Goal: Transaction & Acquisition: Purchase product/service

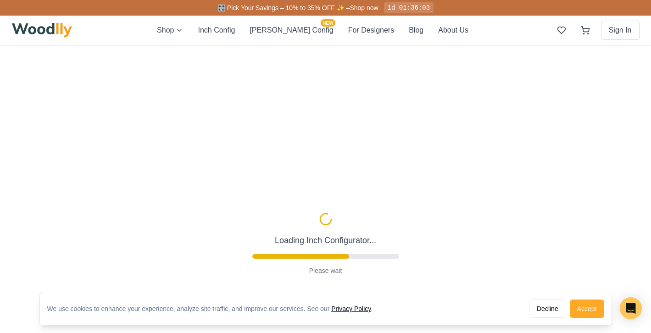
click at [587, 305] on button "Accept" at bounding box center [587, 309] width 34 height 18
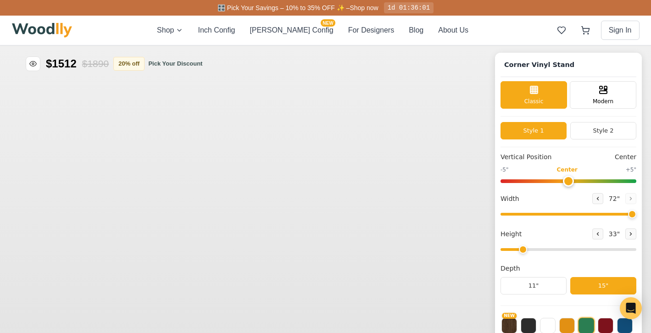
type input "72"
type input "2"
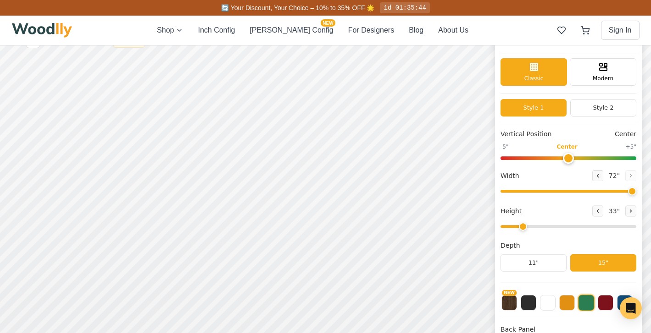
scroll to position [17, 0]
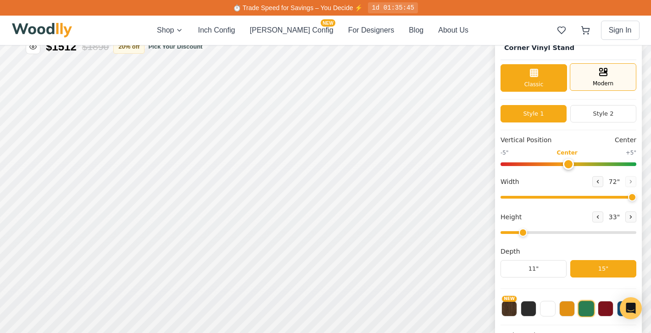
click at [617, 78] on div "Modern" at bounding box center [603, 77] width 67 height 28
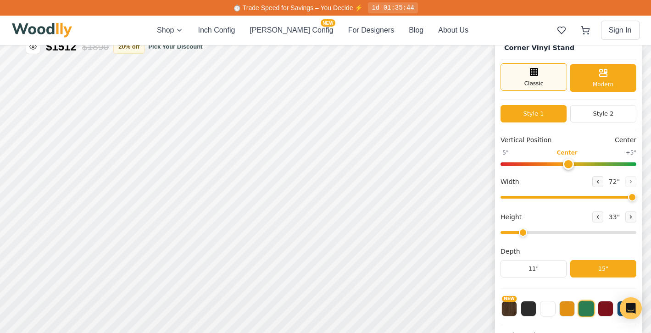
click at [538, 74] on icon at bounding box center [534, 72] width 11 height 11
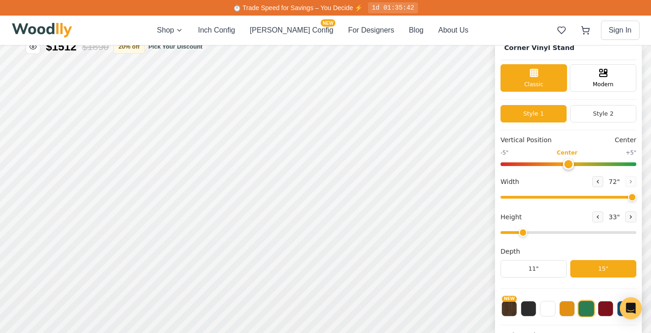
scroll to position [0, 0]
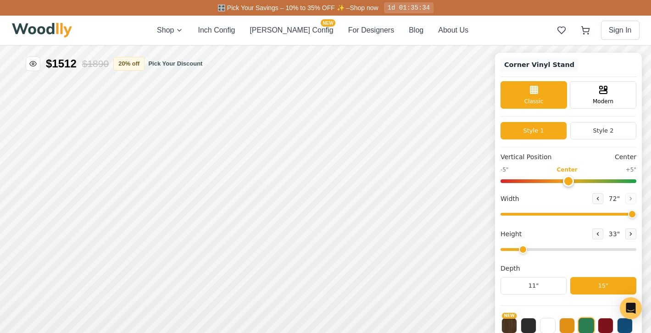
click at [534, 68] on h1 "Corner Vinyl Stand" at bounding box center [540, 65] width 78 height 14
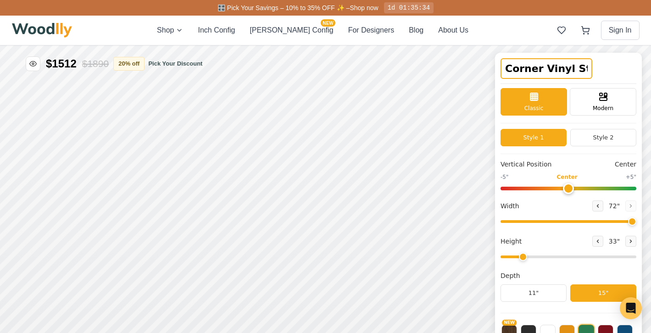
scroll to position [0, 3]
click at [534, 68] on input "Corner Vinyl Stand" at bounding box center [547, 68] width 92 height 21
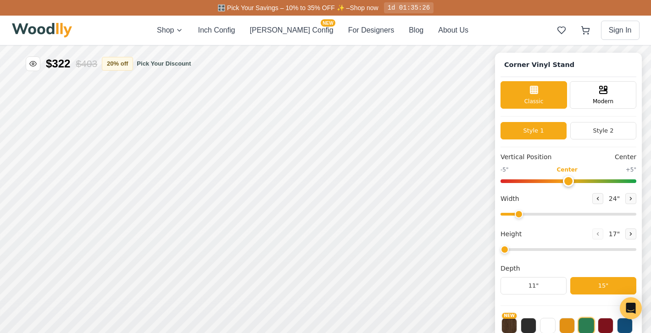
type input "72"
type input "2"
click at [41, 29] on img at bounding box center [42, 30] width 61 height 15
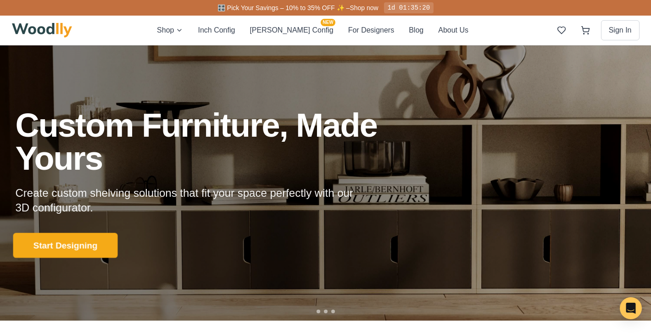
click at [67, 247] on button "Start Designing" at bounding box center [65, 245] width 105 height 25
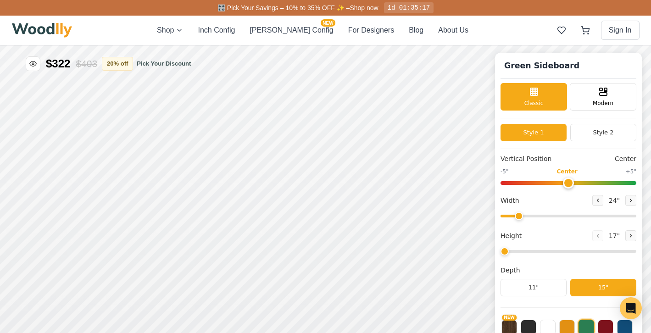
type input "56"
type input "2"
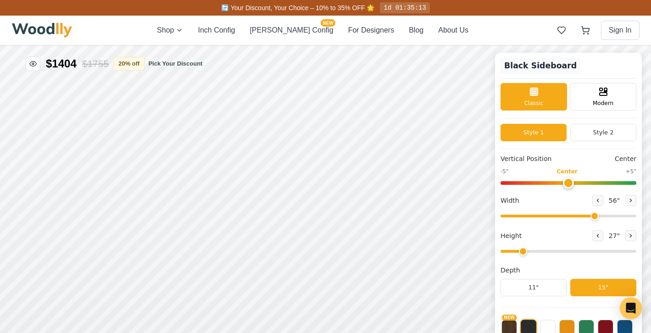
click at [534, 67] on h1 "Black Sideboard" at bounding box center [541, 66] width 80 height 16
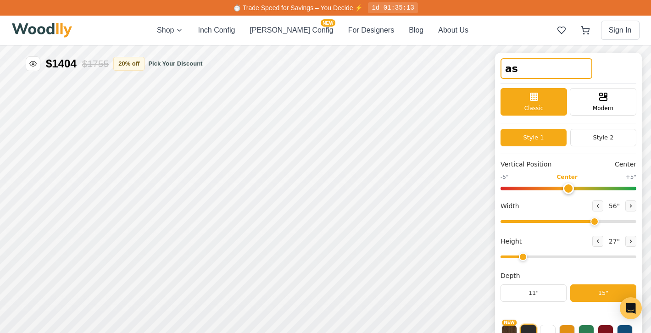
type input "asf"
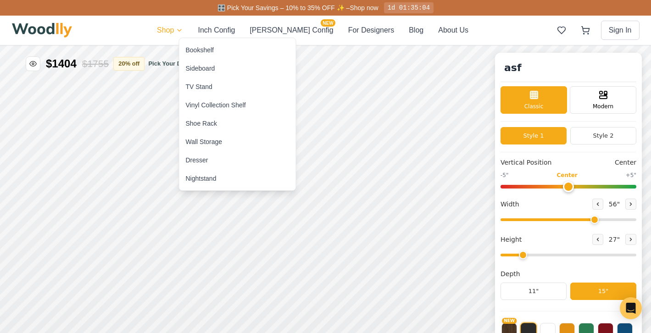
click at [201, 70] on div "Sideboard" at bounding box center [200, 68] width 29 height 9
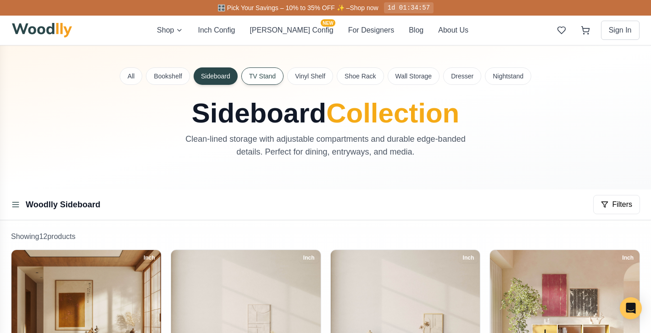
click at [272, 78] on button "TV Stand" at bounding box center [262, 75] width 42 height 17
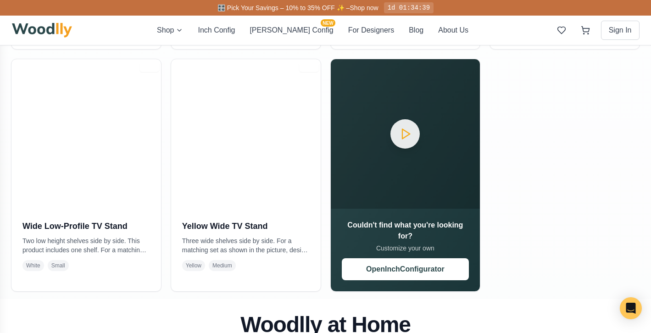
scroll to position [425, 0]
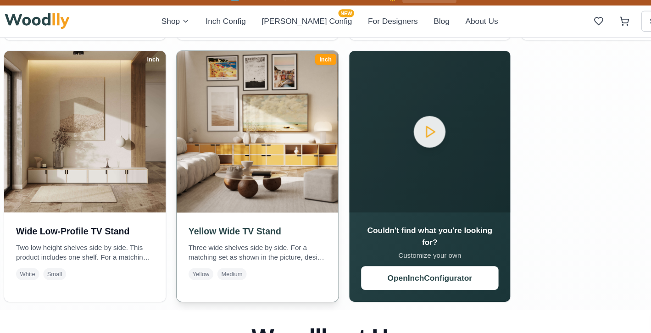
click at [250, 181] on img at bounding box center [245, 132] width 157 height 157
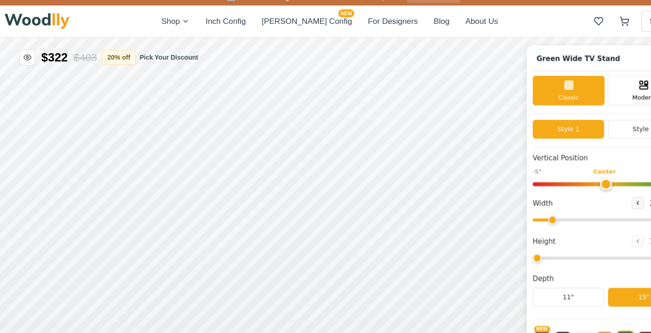
type input "63"
type input "2"
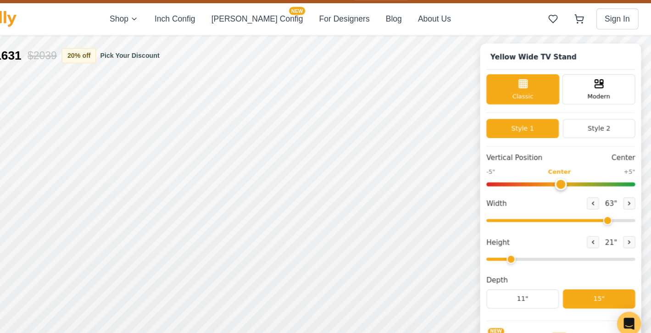
scroll to position [3, 0]
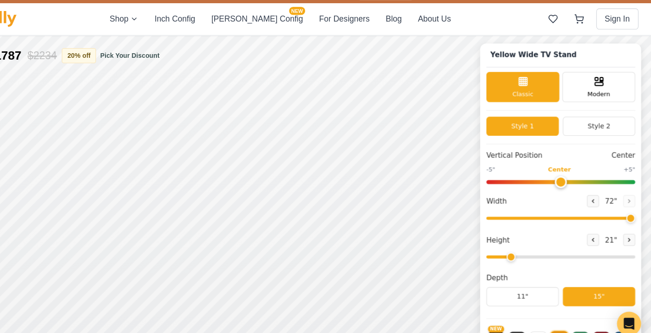
drag, startPoint x: 548, startPoint y: 201, endPoint x: 573, endPoint y: 199, distance: 24.8
type input "72"
click at [573, 200] on input "range" at bounding box center [507, 201] width 136 height 3
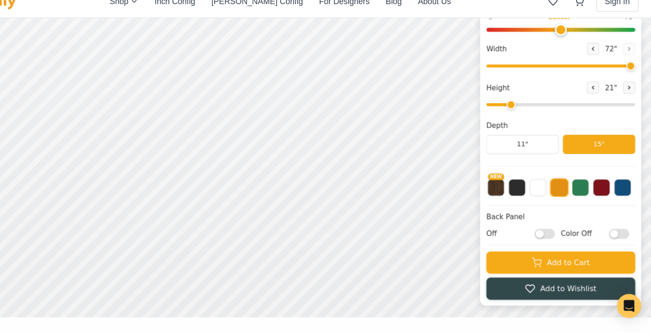
scroll to position [122, 0]
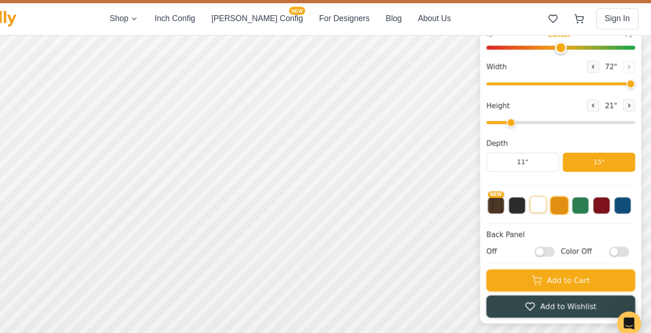
click at [488, 178] on button at bounding box center [486, 178] width 16 height 16
click at [467, 178] on button at bounding box center [467, 178] width 16 height 16
click at [445, 179] on button "NEW" at bounding box center [447, 178] width 16 height 16
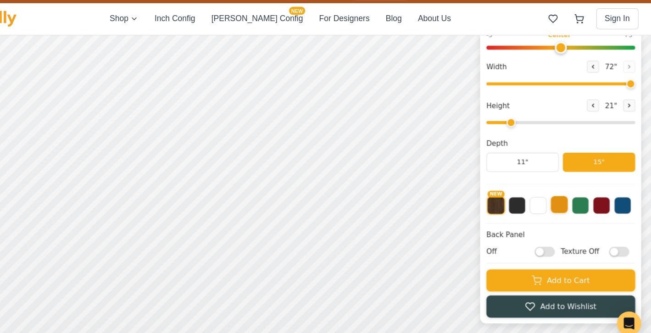
click at [510, 180] on button at bounding box center [505, 178] width 16 height 16
click at [523, 178] on button at bounding box center [525, 178] width 16 height 16
click at [541, 180] on button at bounding box center [544, 178] width 16 height 16
click at [565, 186] on div "NEW" at bounding box center [507, 176] width 136 height 23
click at [563, 178] on div "NEW" at bounding box center [507, 180] width 136 height 31
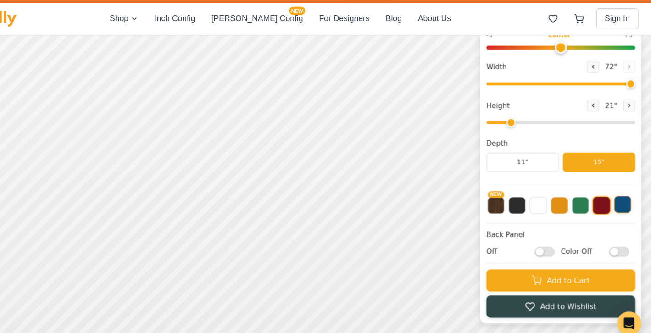
click at [565, 179] on button at bounding box center [563, 178] width 16 height 16
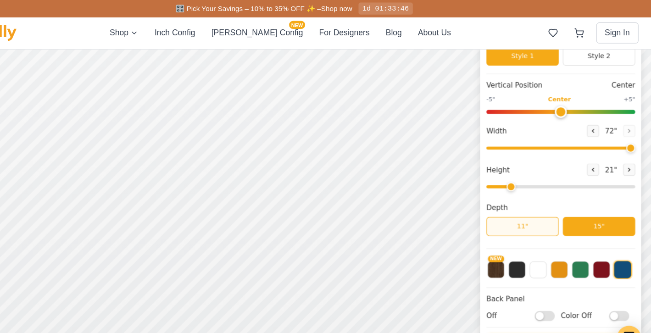
scroll to position [0, 0]
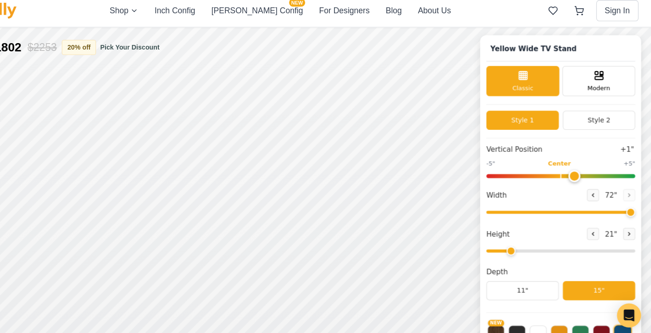
drag, startPoint x: 504, startPoint y: 158, endPoint x: 518, endPoint y: 158, distance: 14.2
type input "1"
click at [518, 161] on input "range" at bounding box center [507, 163] width 136 height 4
drag, startPoint x: 567, startPoint y: 195, endPoint x: 501, endPoint y: 198, distance: 65.6
type input "44"
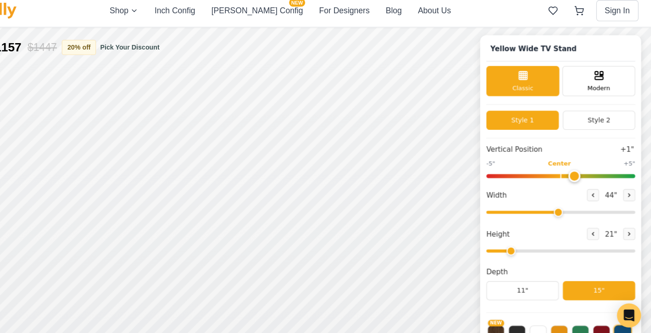
click at [501, 197] on input "range" at bounding box center [507, 196] width 136 height 3
drag, startPoint x: 459, startPoint y: 230, endPoint x: 441, endPoint y: 230, distance: 18.4
type input "1"
click at [441, 230] on input "range" at bounding box center [507, 231] width 136 height 3
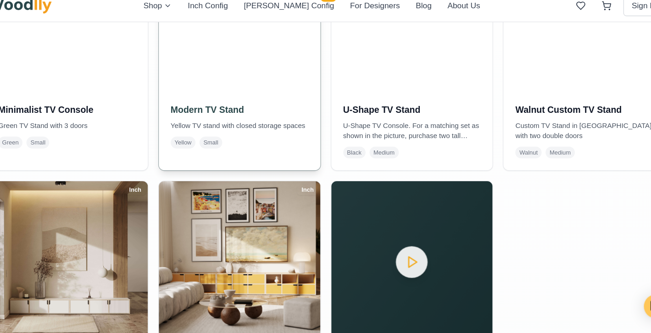
scroll to position [380, 0]
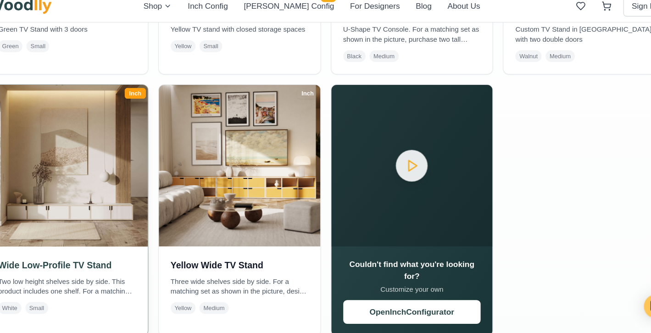
click at [118, 187] on img at bounding box center [86, 178] width 157 height 157
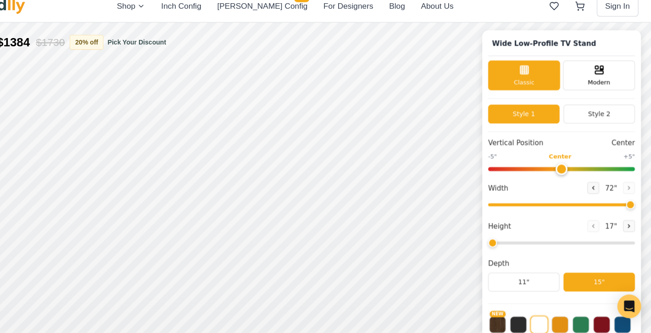
drag, startPoint x: 536, startPoint y: 190, endPoint x: 591, endPoint y: 191, distance: 55.5
type input "72"
click at [584, 191] on input "range" at bounding box center [516, 190] width 136 height 3
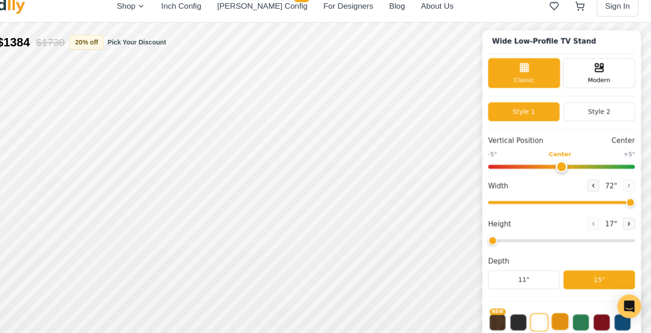
click at [514, 298] on button at bounding box center [515, 299] width 16 height 16
click at [532, 300] on button at bounding box center [534, 299] width 16 height 16
click at [554, 301] on button at bounding box center [553, 299] width 16 height 16
click at [569, 302] on button at bounding box center [573, 299] width 16 height 16
click at [562, 109] on button "Style 2" at bounding box center [551, 104] width 66 height 17
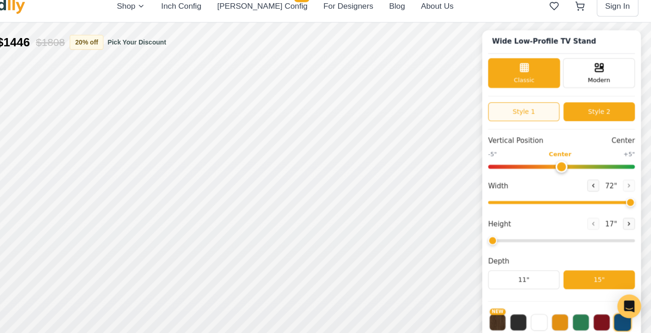
click at [498, 107] on button "Style 1" at bounding box center [481, 104] width 66 height 17
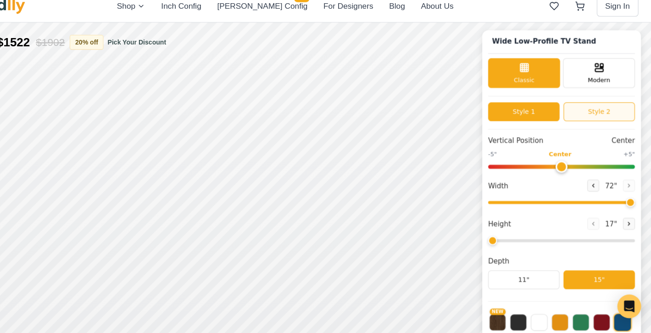
click at [561, 103] on button "Style 2" at bounding box center [551, 104] width 66 height 17
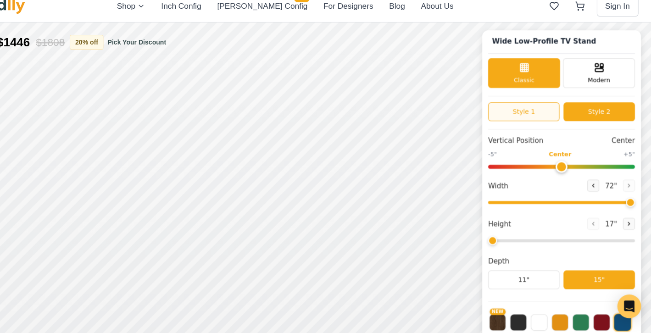
click at [491, 100] on button "Style 1" at bounding box center [481, 104] width 66 height 17
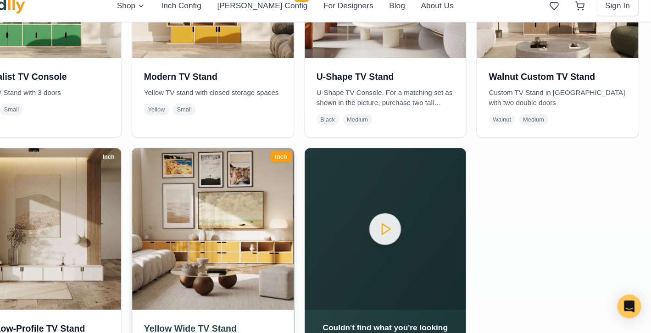
scroll to position [354, 0]
